Goal: Navigation & Orientation: Understand site structure

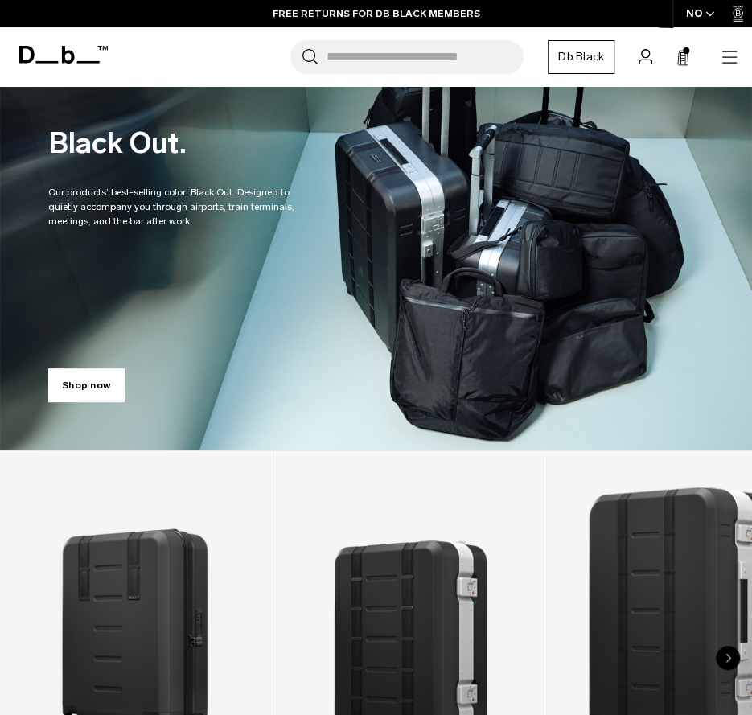
click at [734, 59] on icon "button" at bounding box center [729, 56] width 19 height 19
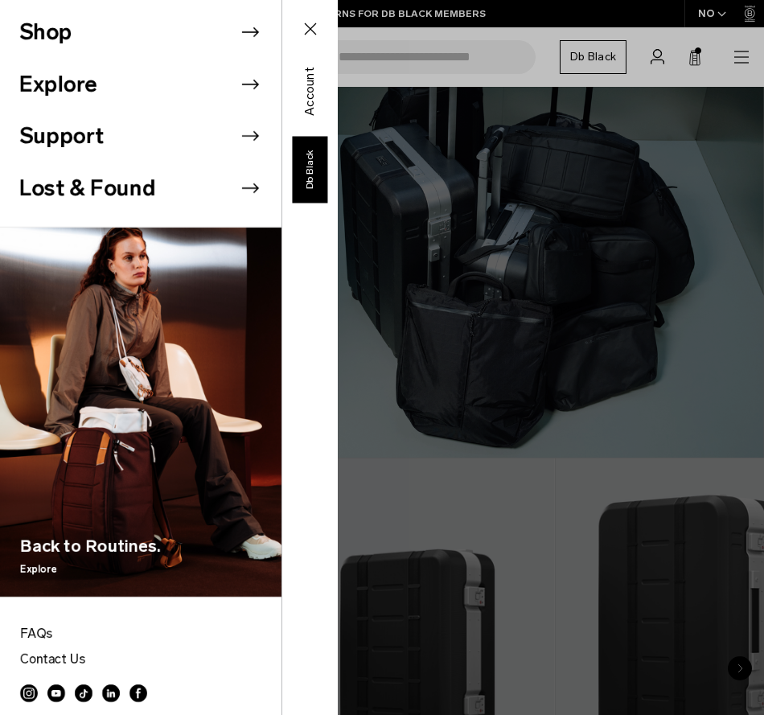
click at [238, 36] on icon at bounding box center [250, 32] width 24 height 24
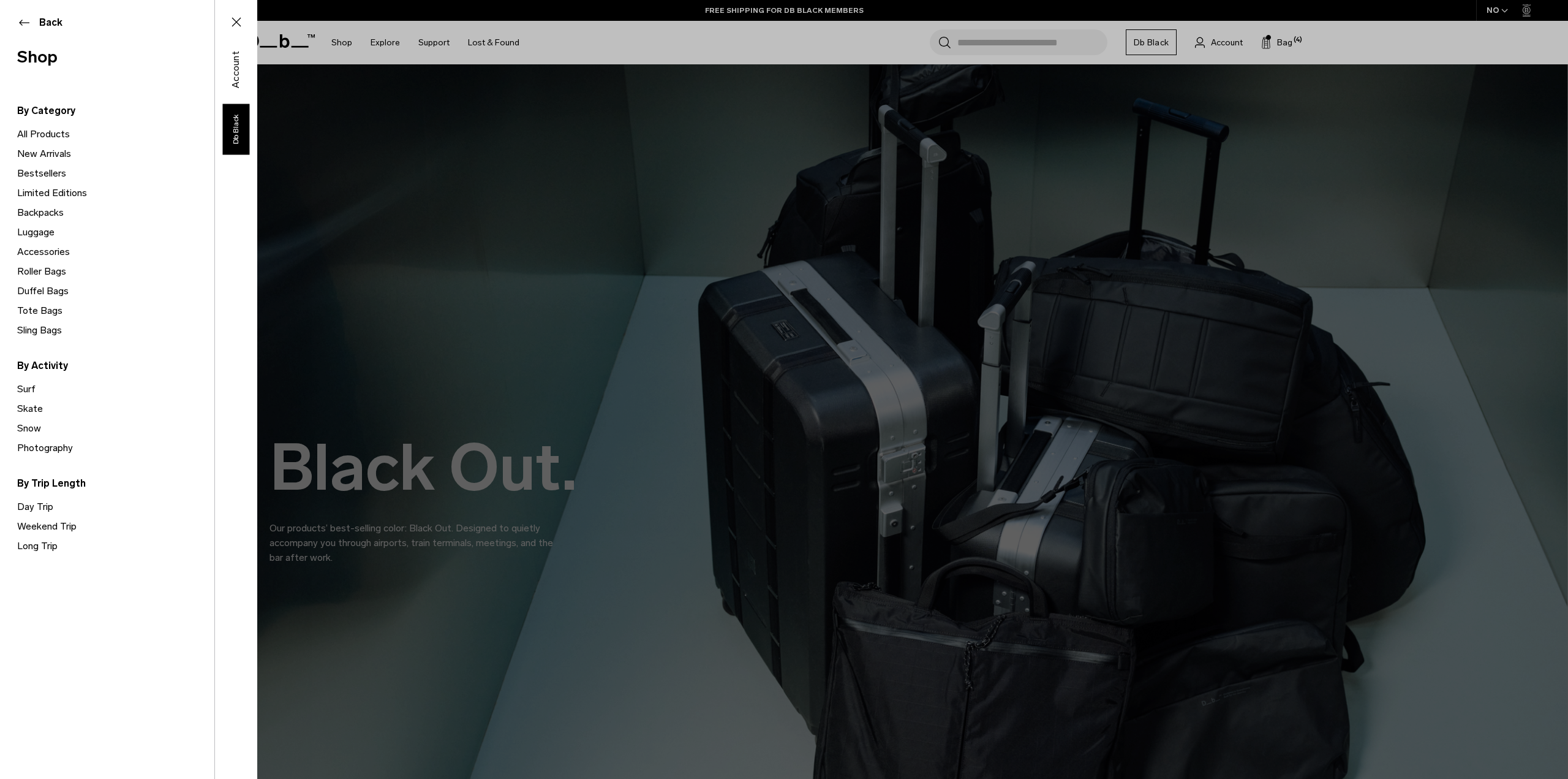
click at [38, 24] on button "Back" at bounding box center [107, 22] width 180 height 14
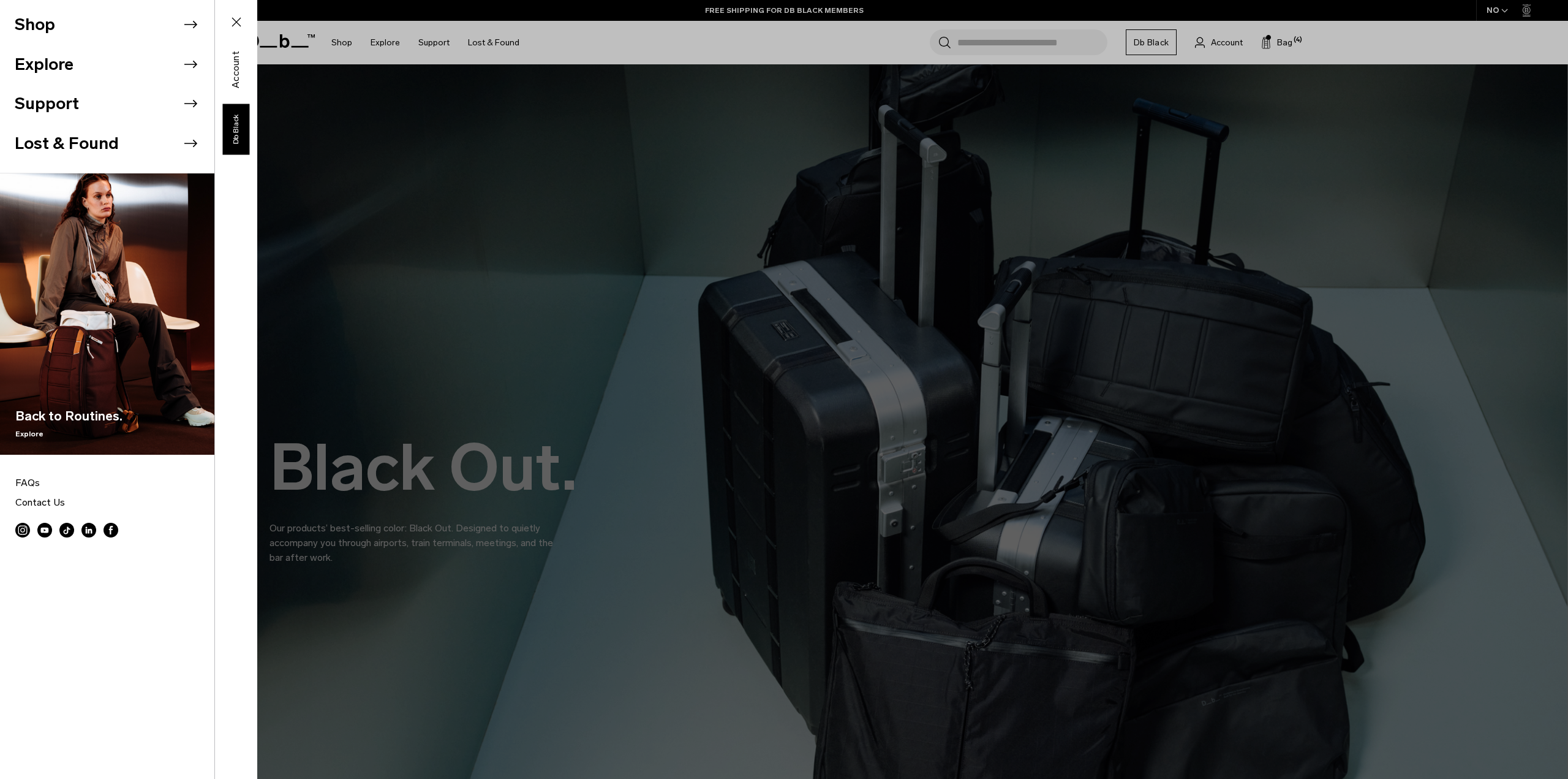
drag, startPoint x: 427, startPoint y: 134, endPoint x: 397, endPoint y: 97, distance: 47.6
click at [257, 133] on div "Shop Explore Support Lost & Found" at bounding box center [129, 389] width 257 height 779
click at [241, 20] on icon at bounding box center [236, 21] width 14 height 14
